Goal: Task Accomplishment & Management: Manage account settings

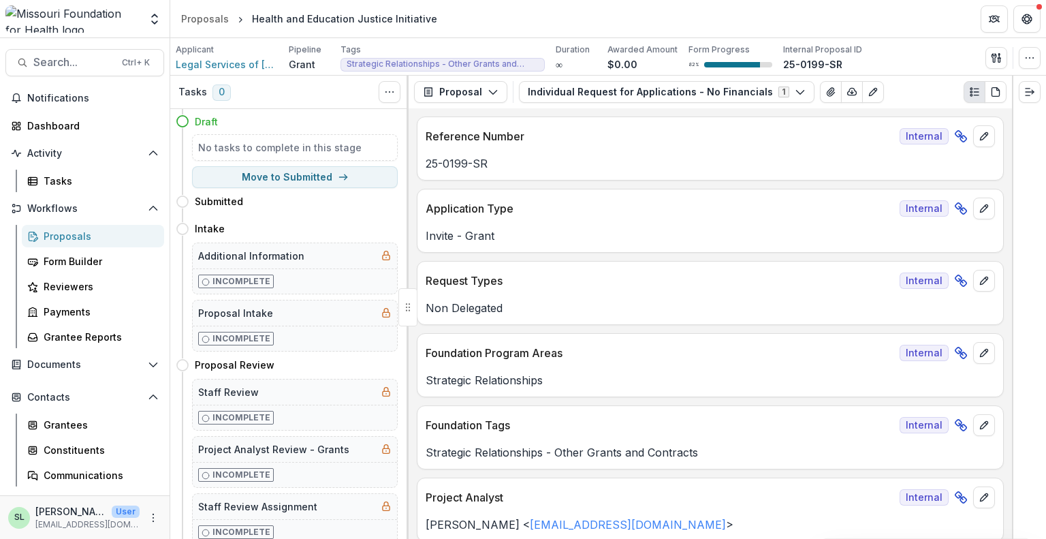
click at [65, 238] on div "Proposals" at bounding box center [99, 236] width 110 height 14
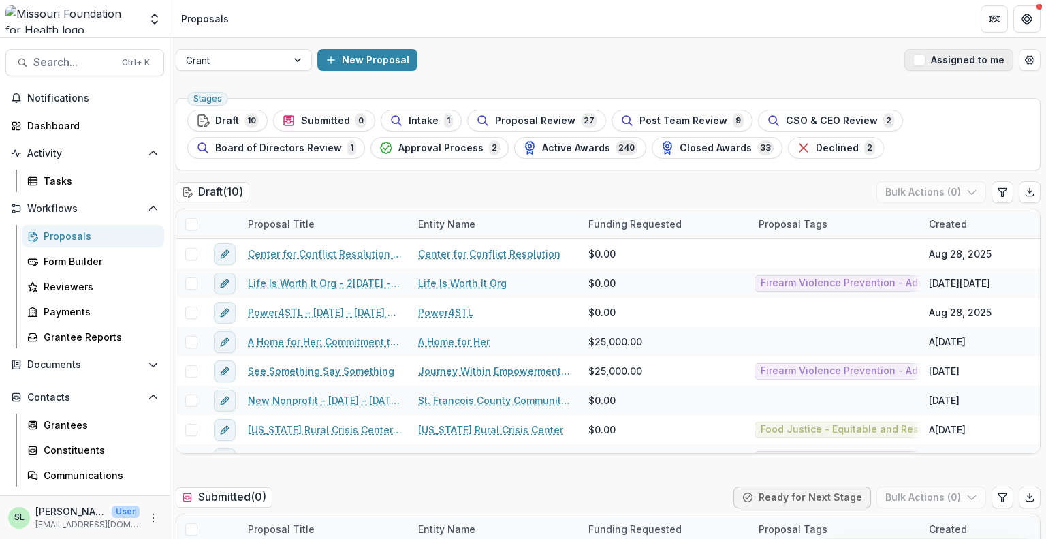
click at [934, 61] on button "Assigned to me" at bounding box center [958, 60] width 109 height 22
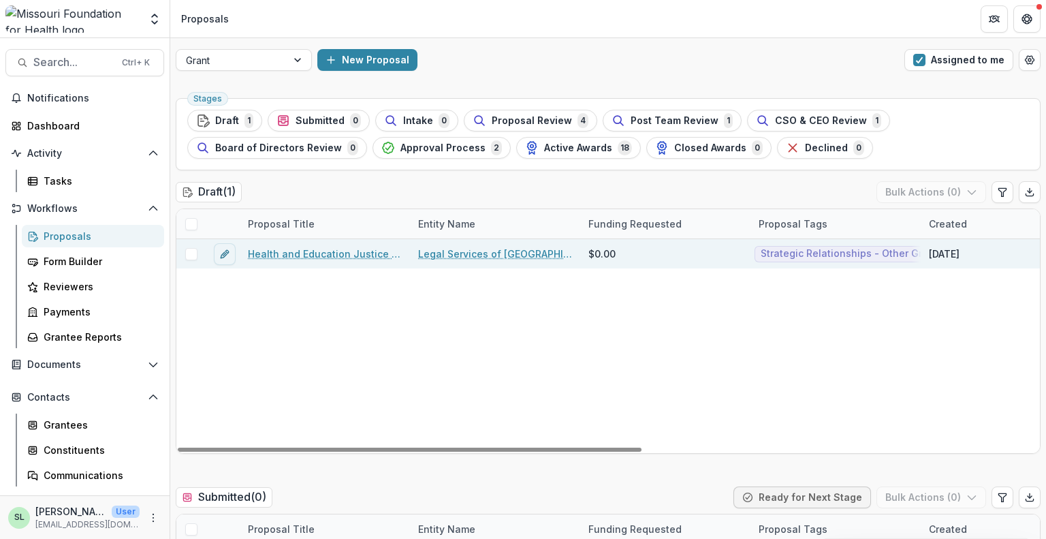
click at [355, 255] on link "Health and Education Justice Initiative" at bounding box center [325, 253] width 154 height 14
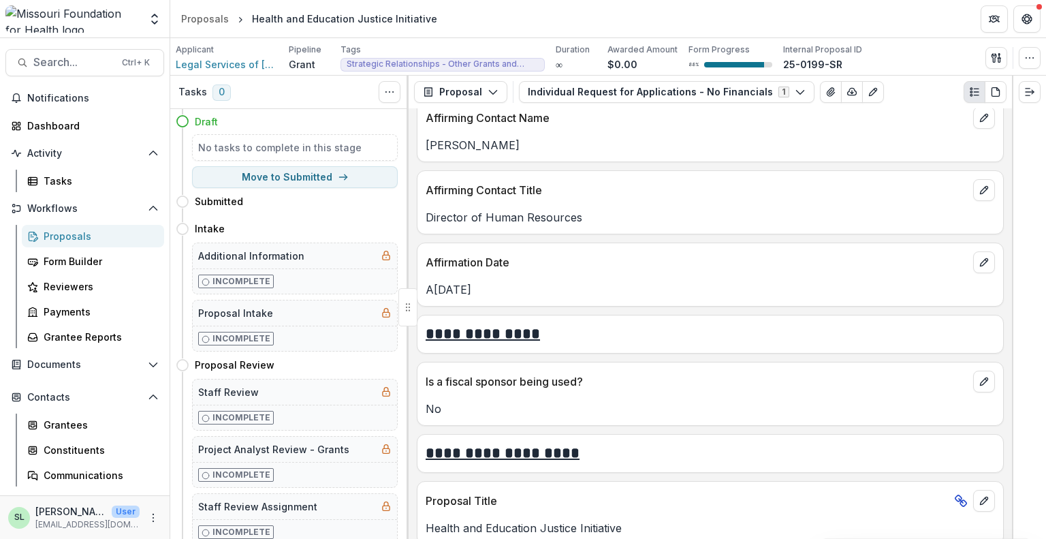
scroll to position [3677, 0]
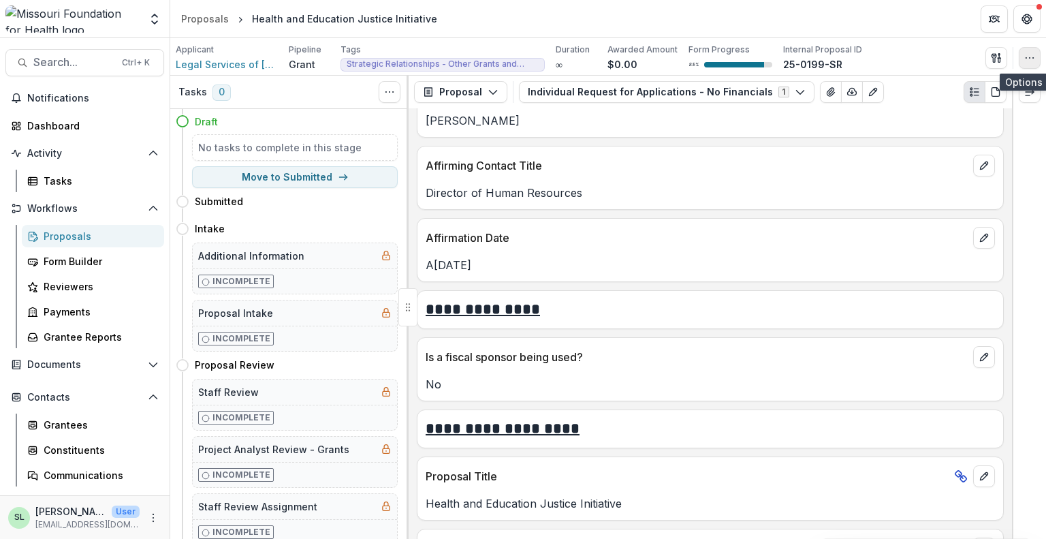
click at [1029, 61] on icon "button" at bounding box center [1029, 57] width 11 height 11
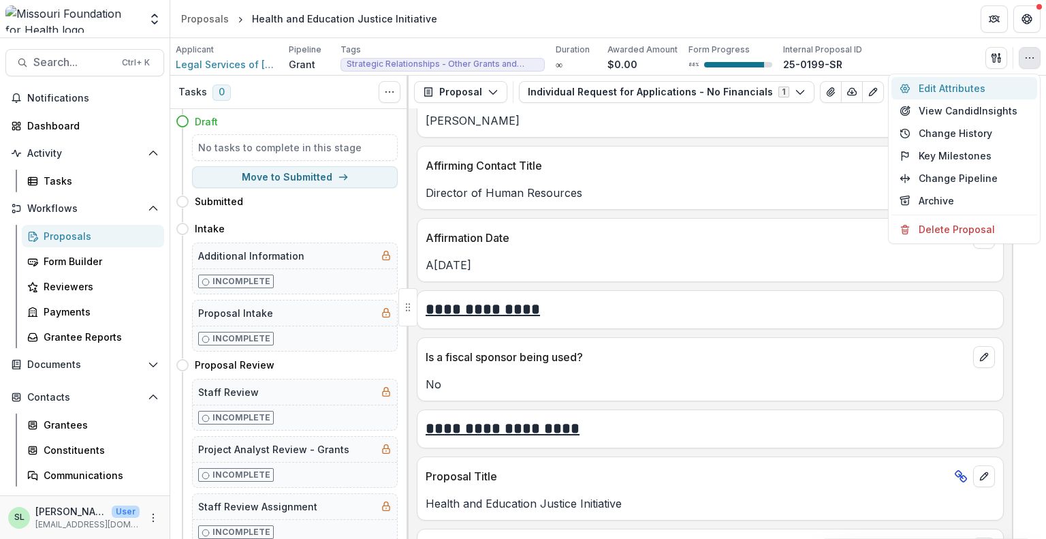
click at [961, 92] on button "Edit Attributes" at bounding box center [964, 88] width 146 height 22
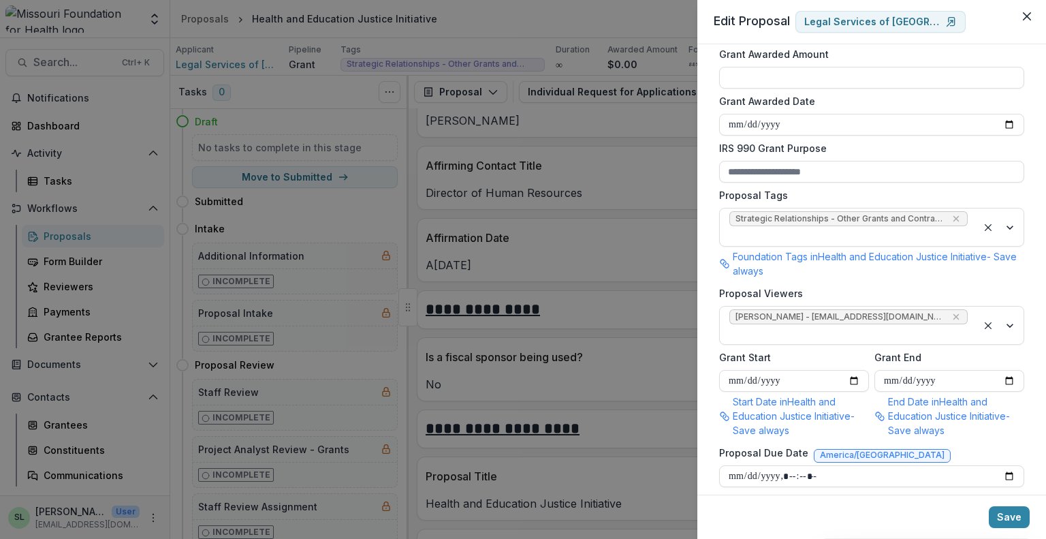
scroll to position [681, 0]
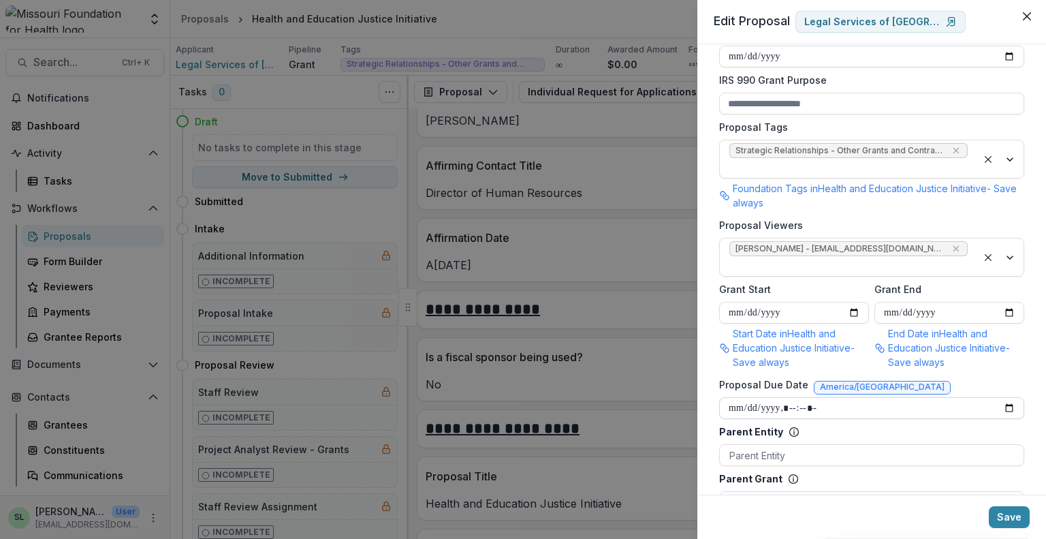
click at [1008, 397] on input "Proposal Due Date" at bounding box center [871, 408] width 305 height 22
type input "**********"
click at [1006, 520] on button "Save" at bounding box center [1009, 517] width 41 height 22
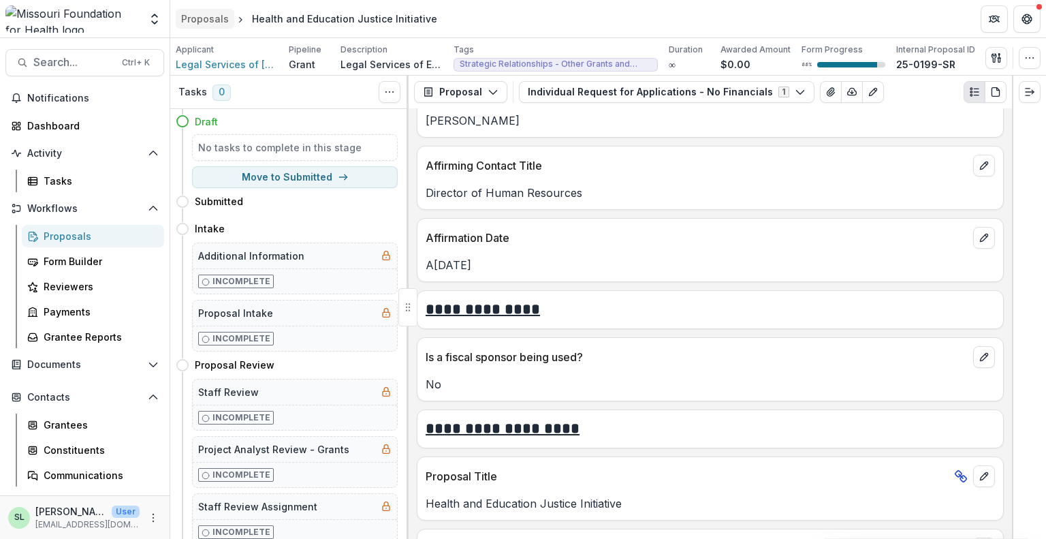
click at [196, 22] on div "Proposals" at bounding box center [205, 19] width 48 height 14
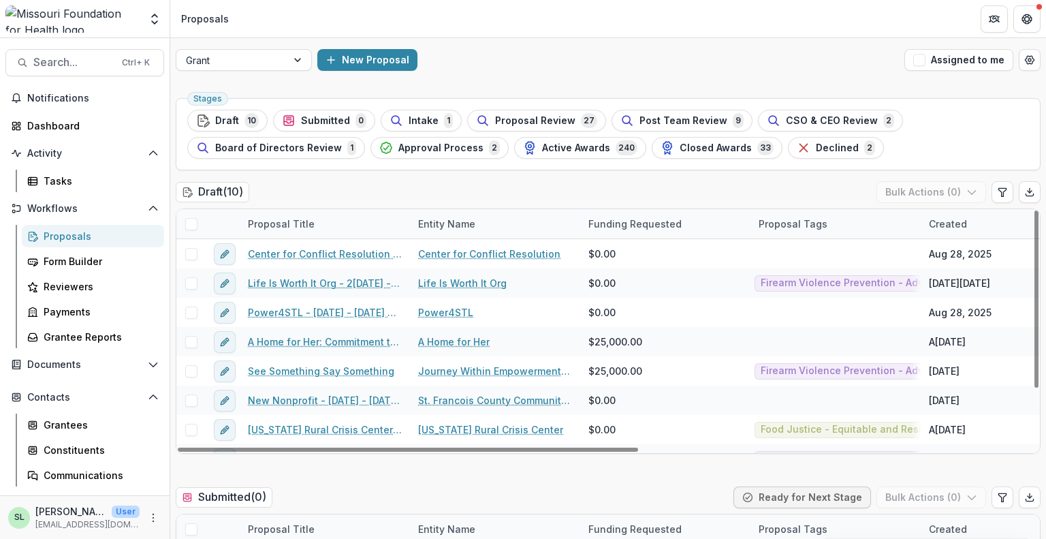
scroll to position [68, 0]
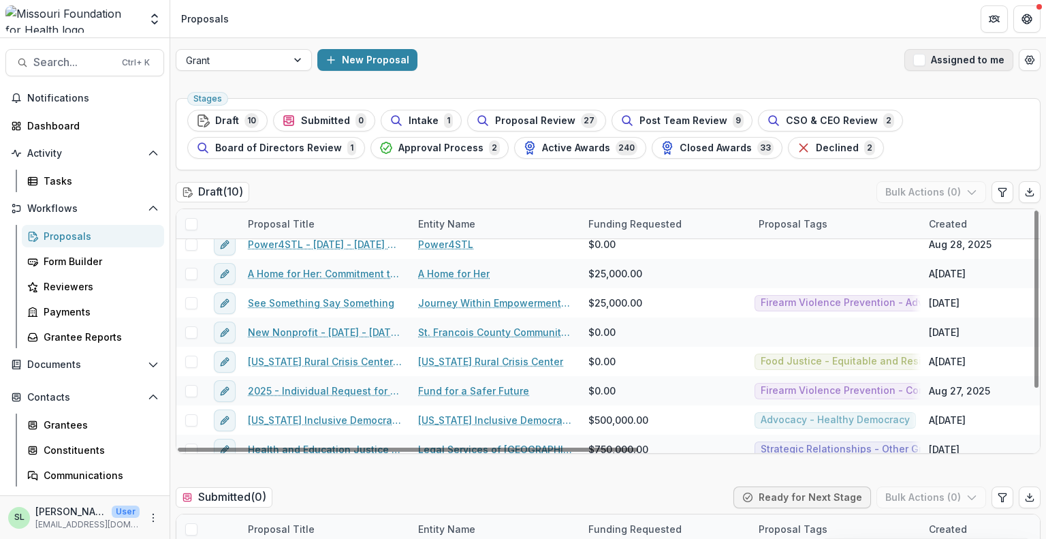
click at [945, 65] on button "Assigned to me" at bounding box center [958, 60] width 109 height 22
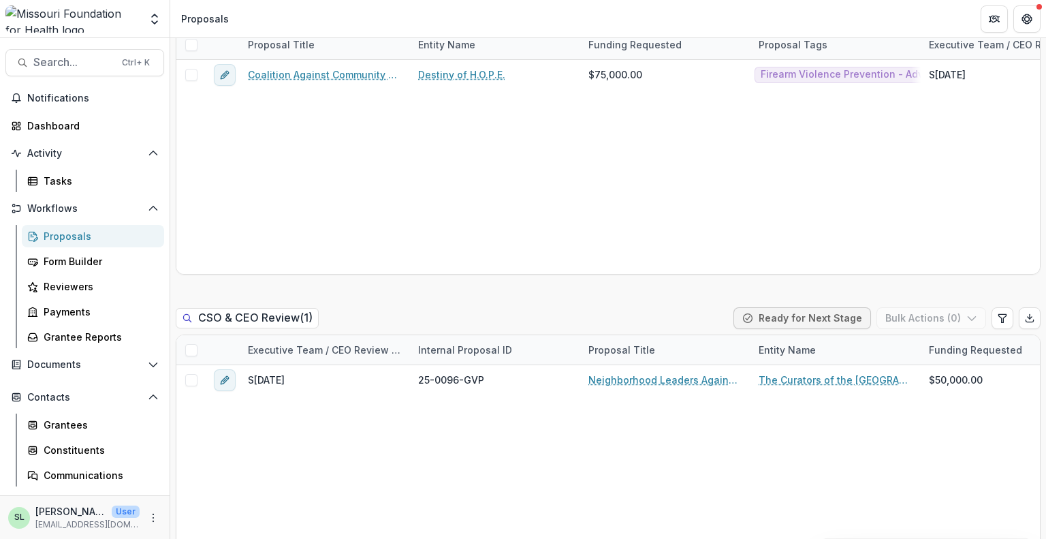
scroll to position [1430, 0]
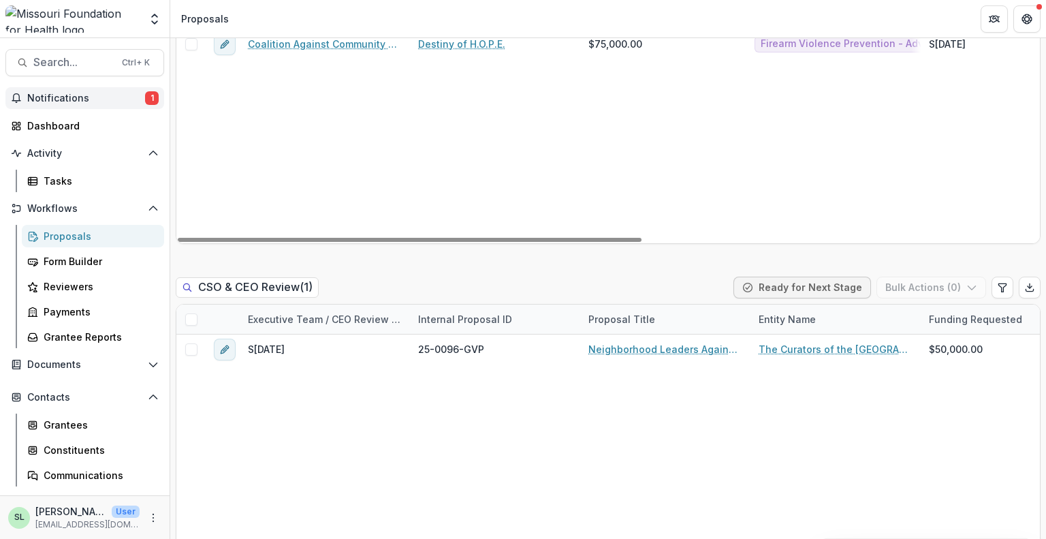
click at [89, 97] on span "Notifications" at bounding box center [86, 99] width 118 height 12
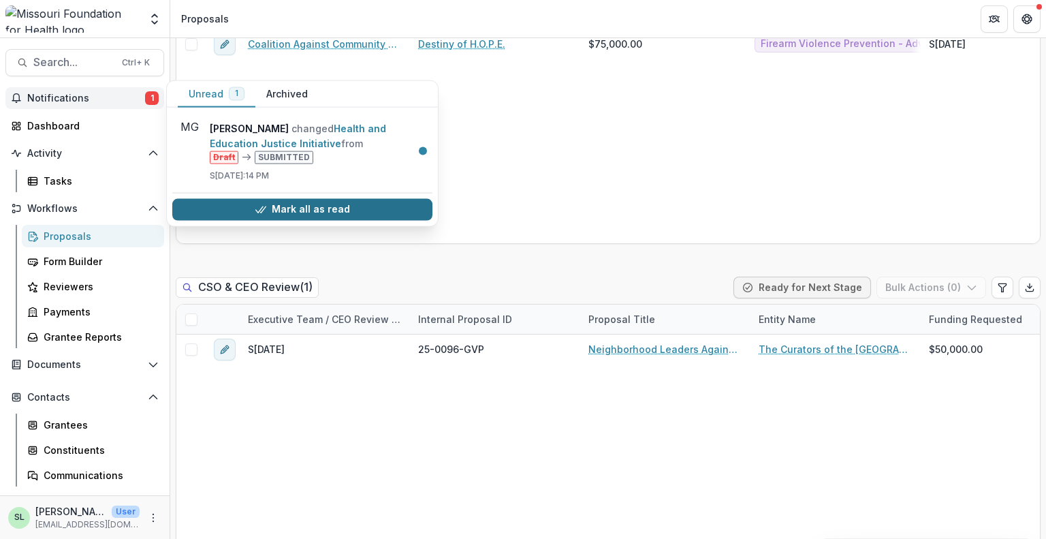
click at [310, 208] on button "Mark all as read" at bounding box center [302, 209] width 260 height 22
